Goal: Task Accomplishment & Management: Use online tool/utility

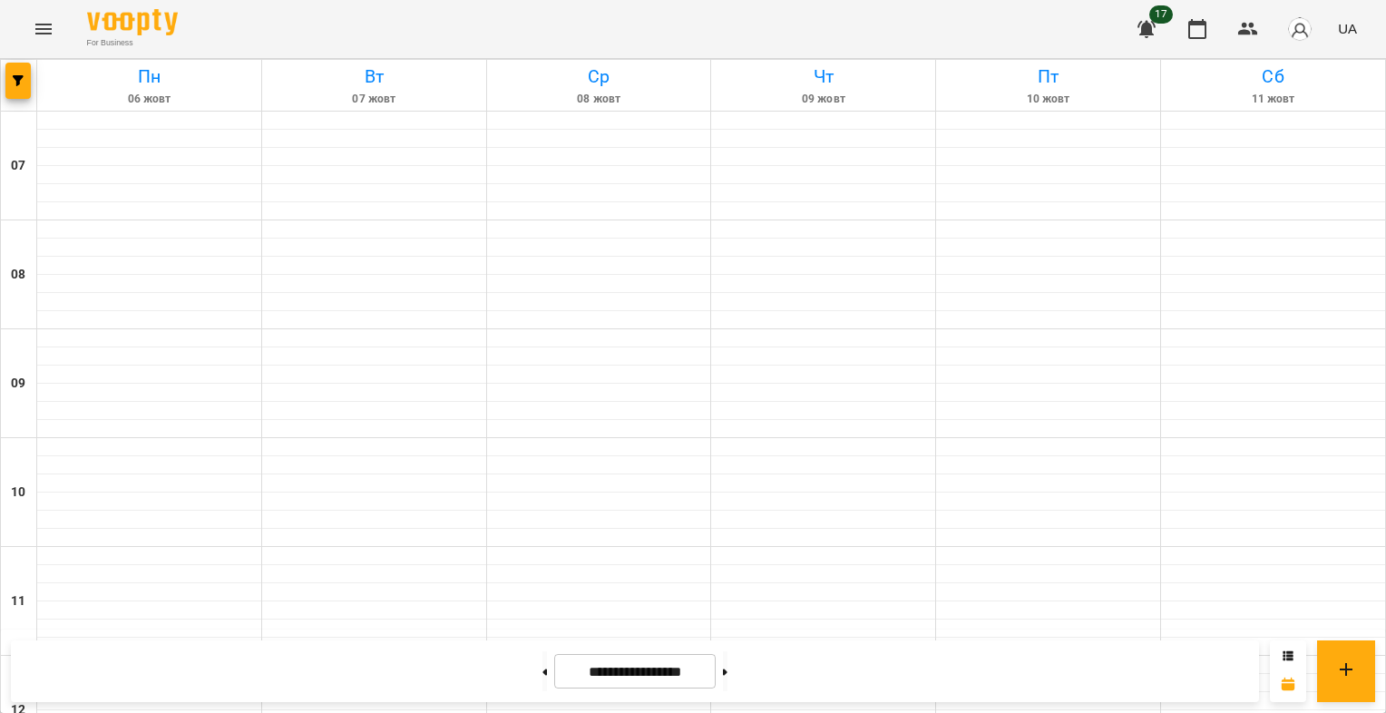
scroll to position [1023, 0]
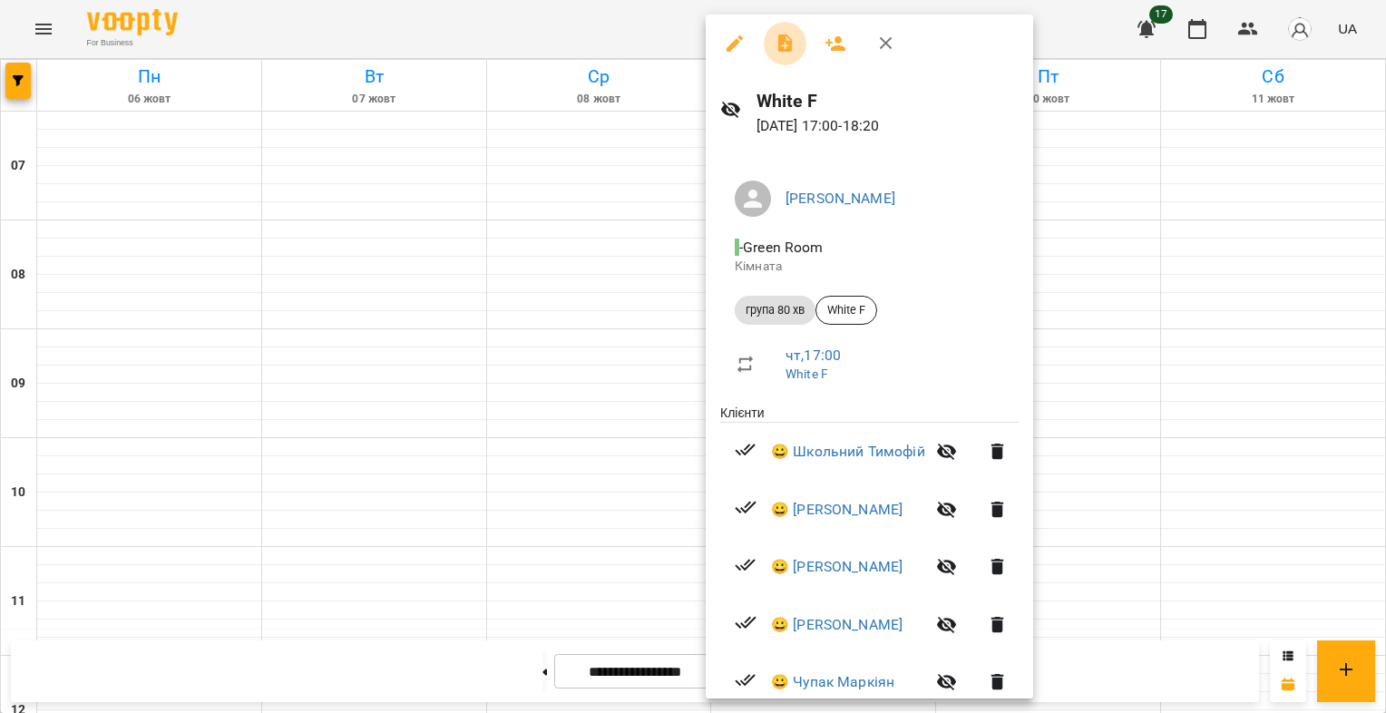
click at [787, 38] on icon "button" at bounding box center [786, 44] width 22 height 22
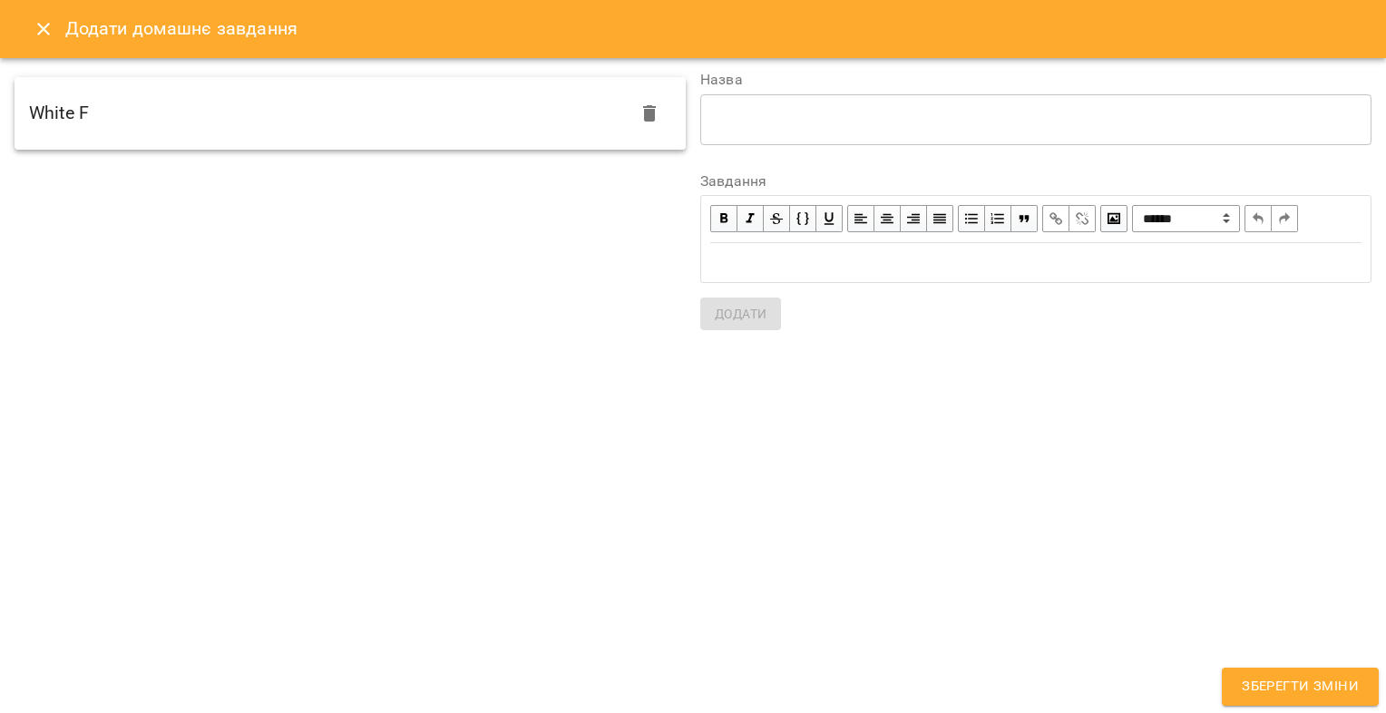
click at [406, 94] on div "White F" at bounding box center [350, 113] width 671 height 73
type textarea "*******"
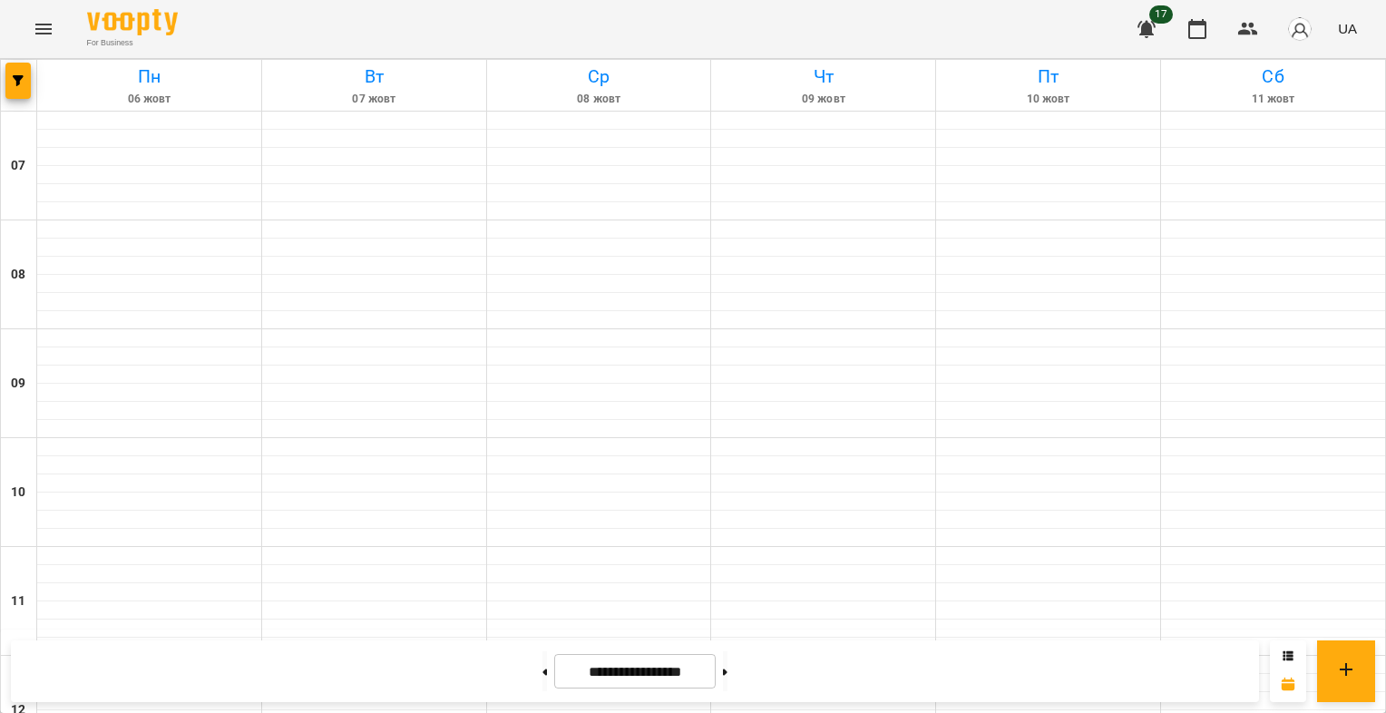
scroll to position [1038, 0]
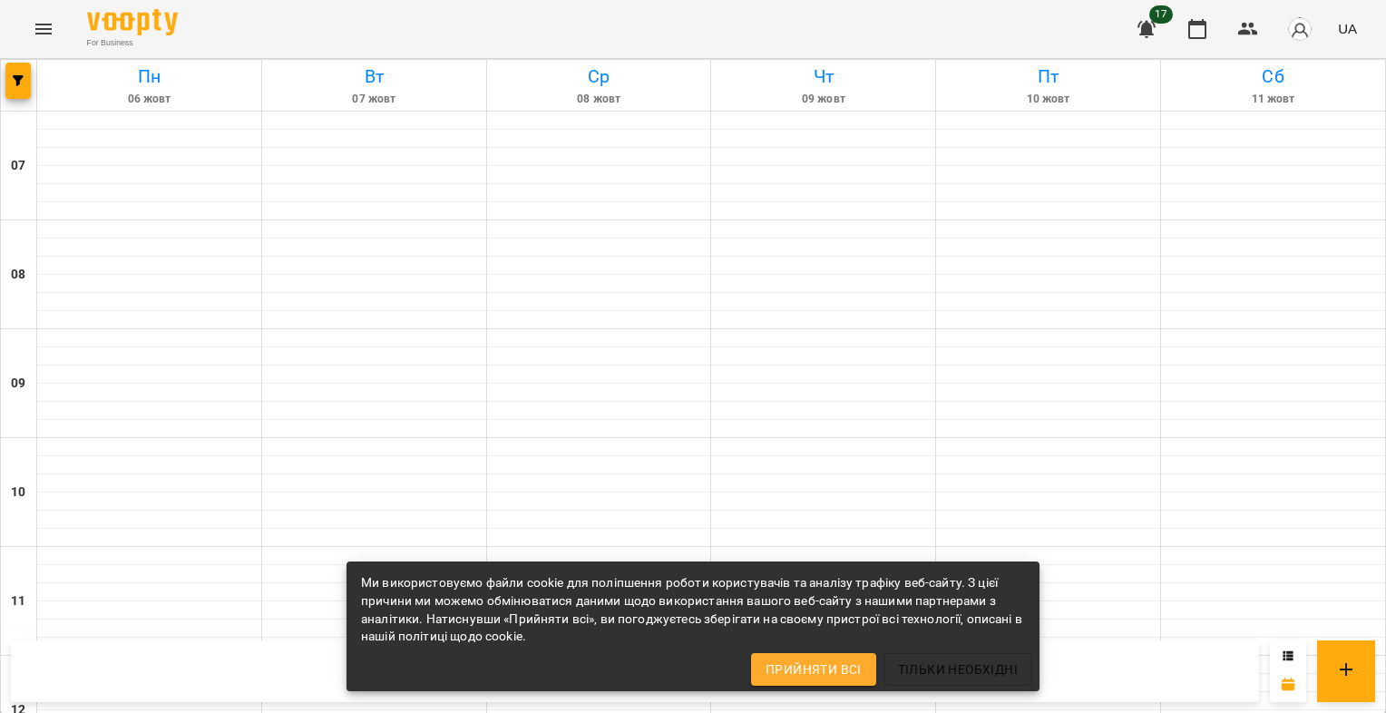
scroll to position [1113, 0]
